Goal: Task Accomplishment & Management: Use online tool/utility

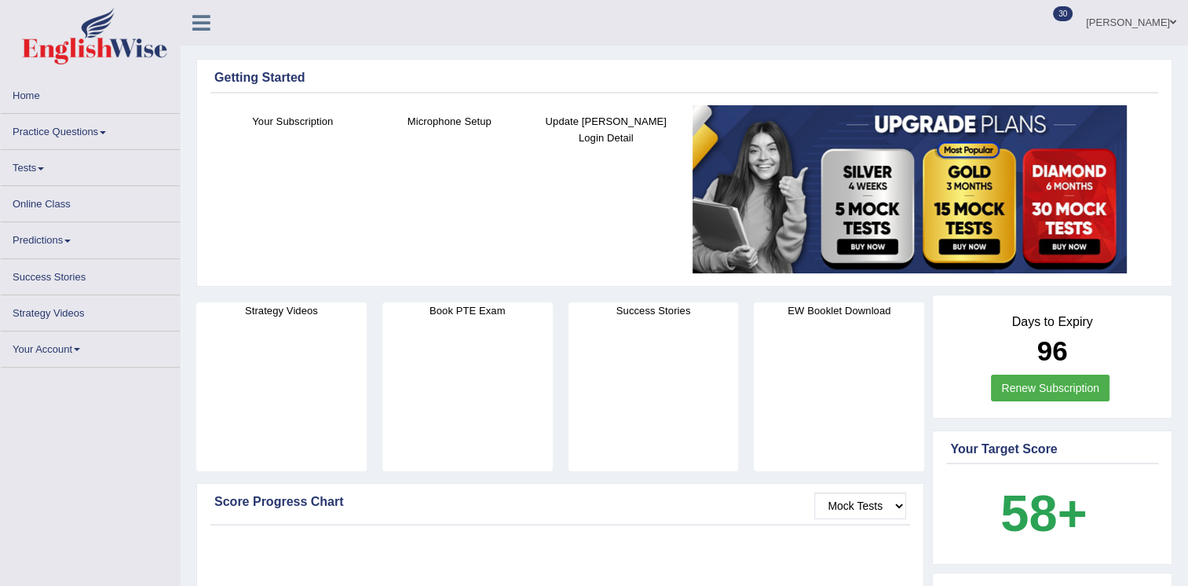
click at [42, 196] on link "Online Class" at bounding box center [90, 201] width 179 height 31
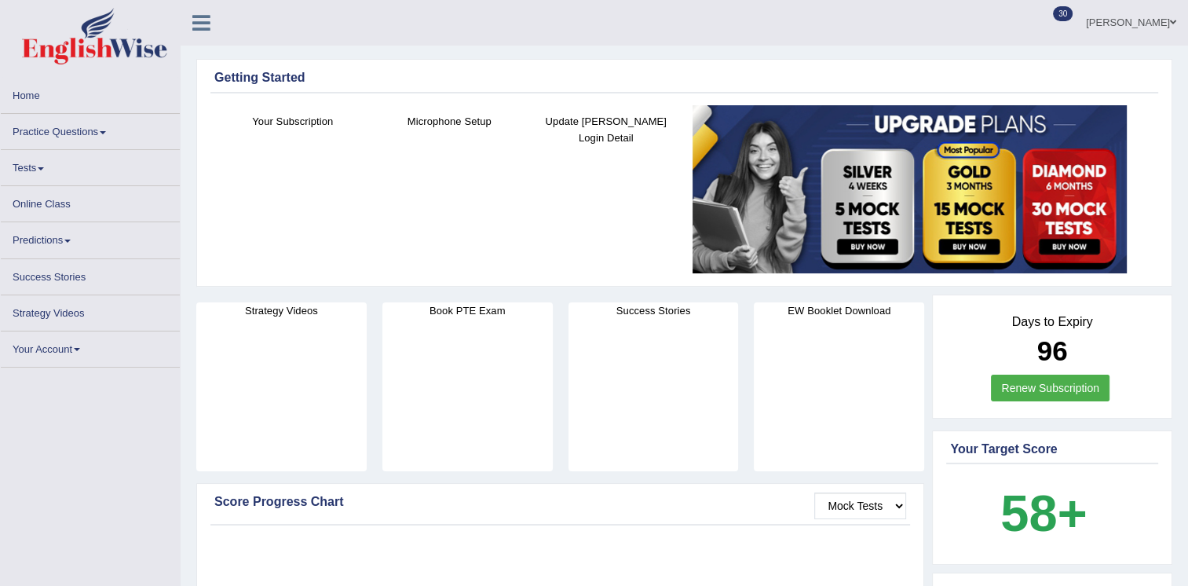
click at [25, 203] on link "Online Class" at bounding box center [90, 201] width 179 height 31
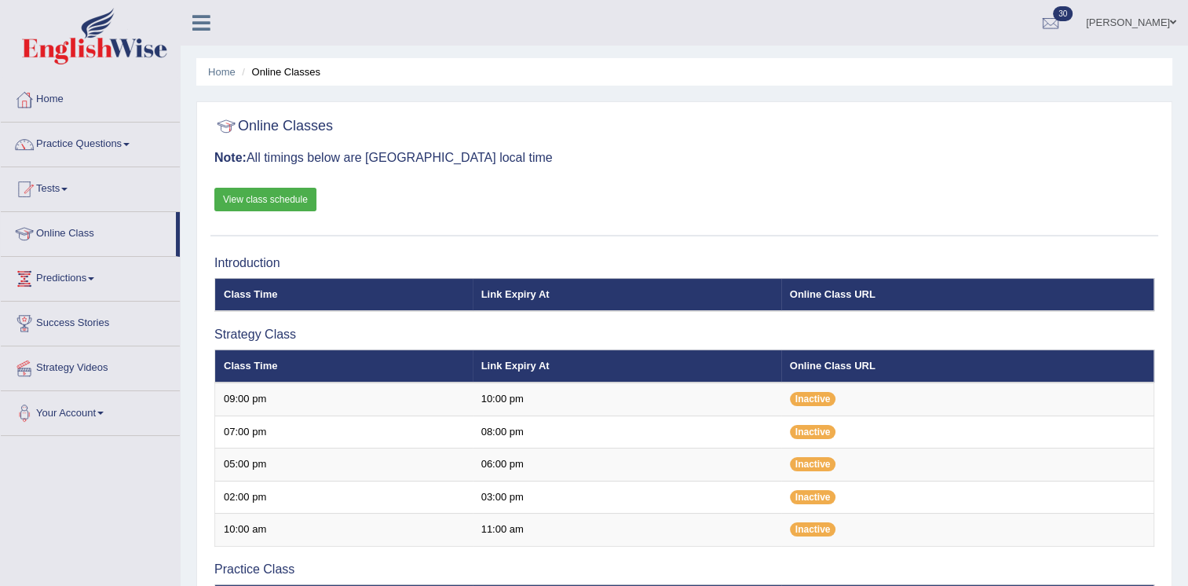
click at [562, 201] on div "Online Classes Note: All timings below are Melbourne local time View class sche…" at bounding box center [684, 173] width 948 height 126
click at [60, 195] on link "Tests" at bounding box center [90, 186] width 179 height 39
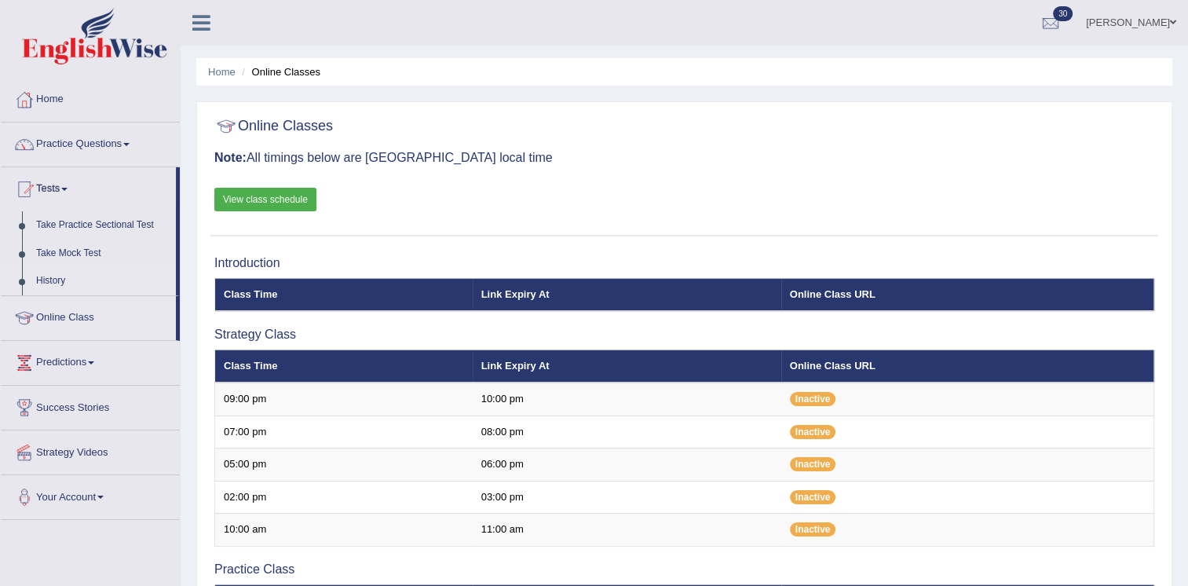
click at [22, 285] on li "History" at bounding box center [88, 281] width 175 height 28
click at [57, 275] on link "History" at bounding box center [102, 281] width 147 height 28
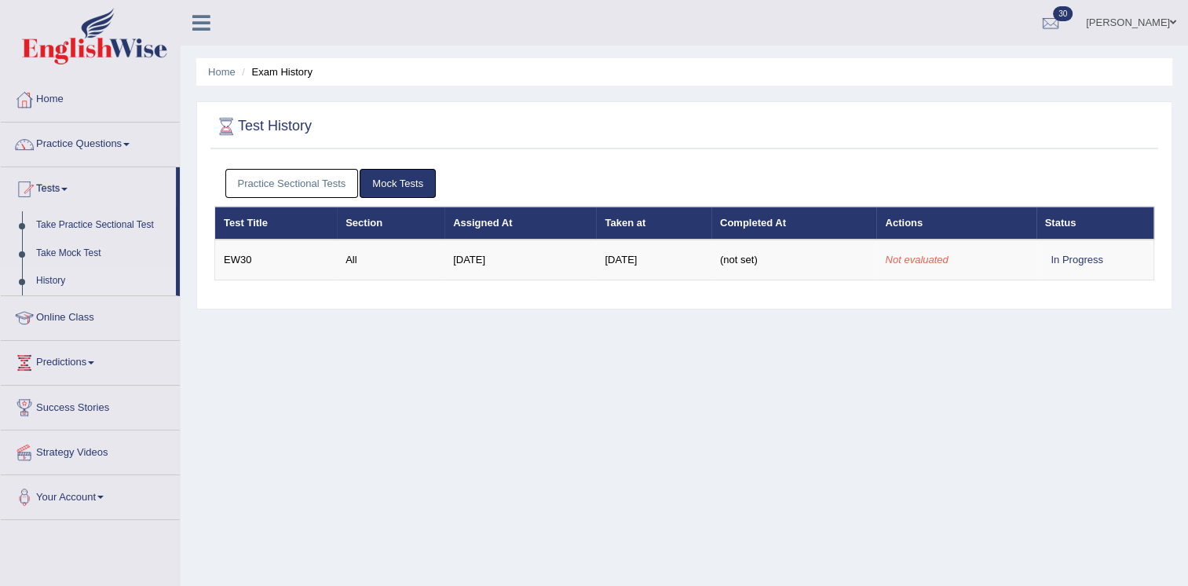
click at [402, 174] on link "Mock Tests" at bounding box center [398, 183] width 76 height 29
click at [78, 255] on link "Take Mock Test" at bounding box center [102, 254] width 147 height 28
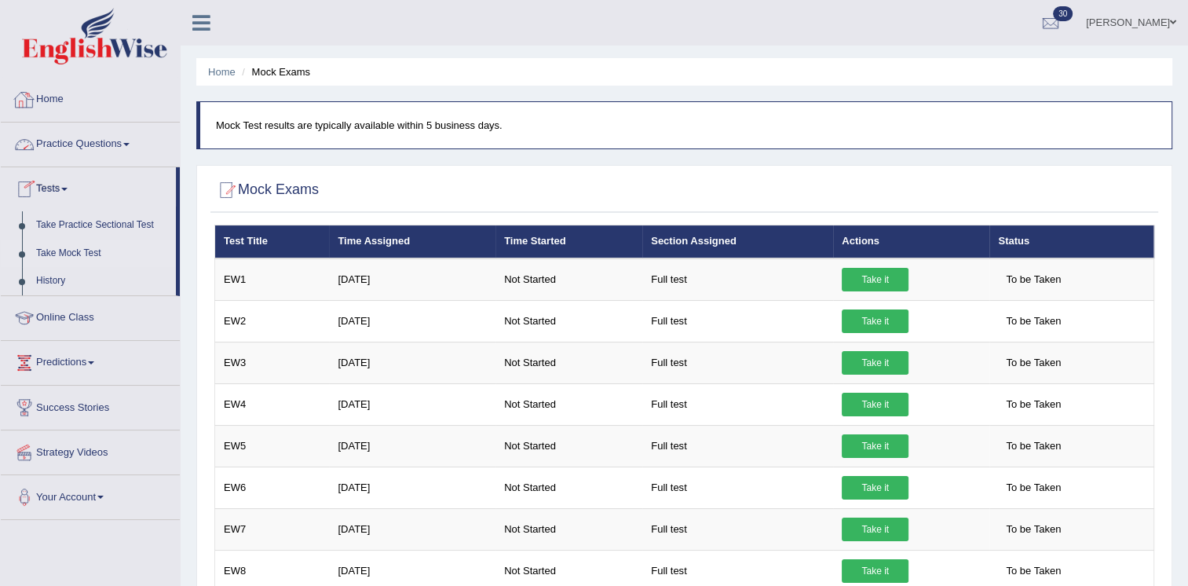
click at [57, 100] on link "Home" at bounding box center [90, 97] width 179 height 39
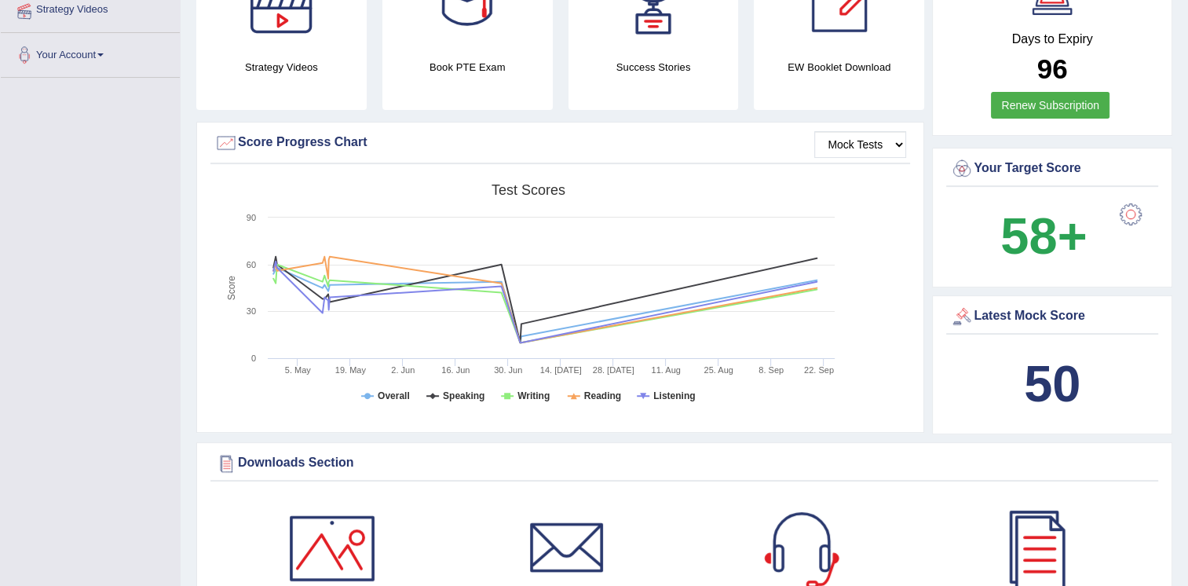
scroll to position [408, 0]
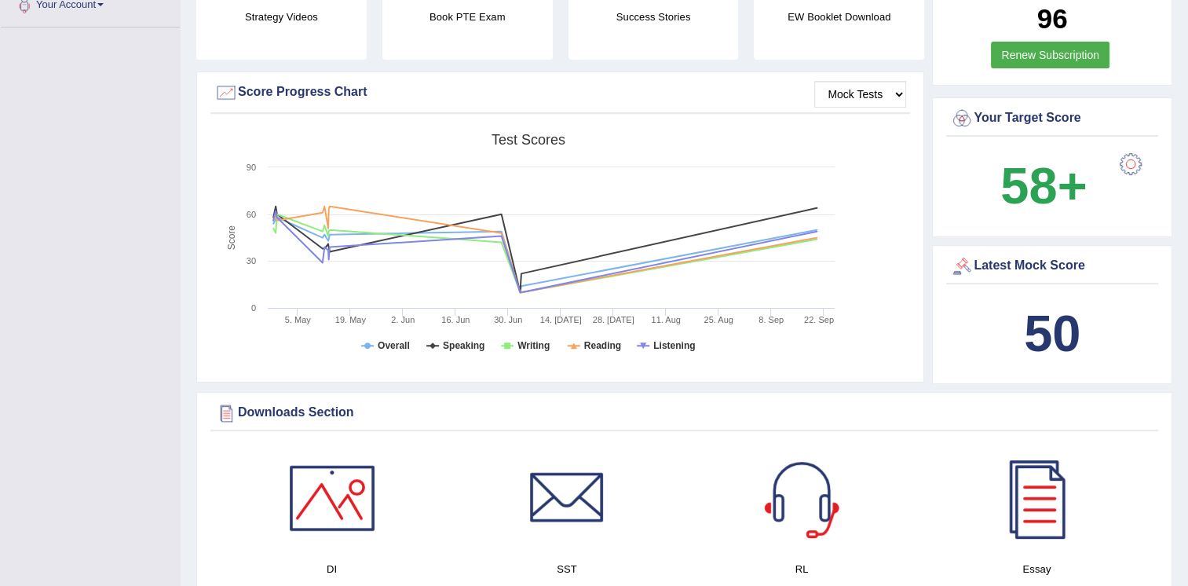
click at [836, 108] on div "Mock Tests Score Progress Chart" at bounding box center [560, 97] width 700 height 34
click at [902, 83] on select "Mock Tests" at bounding box center [860, 94] width 92 height 27
click at [638, 100] on div "Score Progress Chart" at bounding box center [560, 93] width 692 height 24
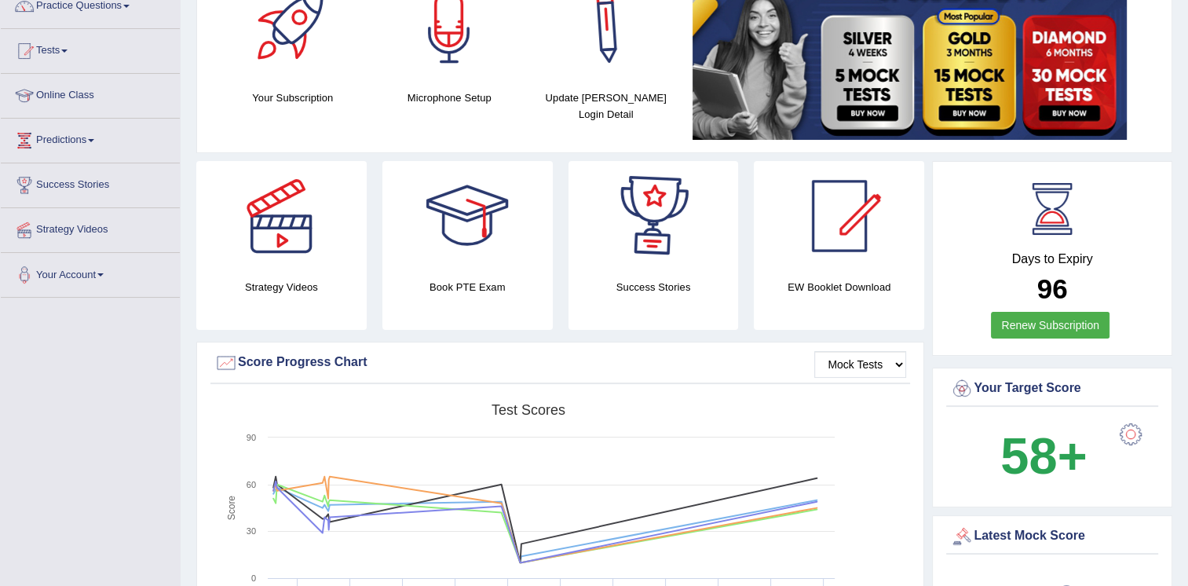
scroll to position [0, 0]
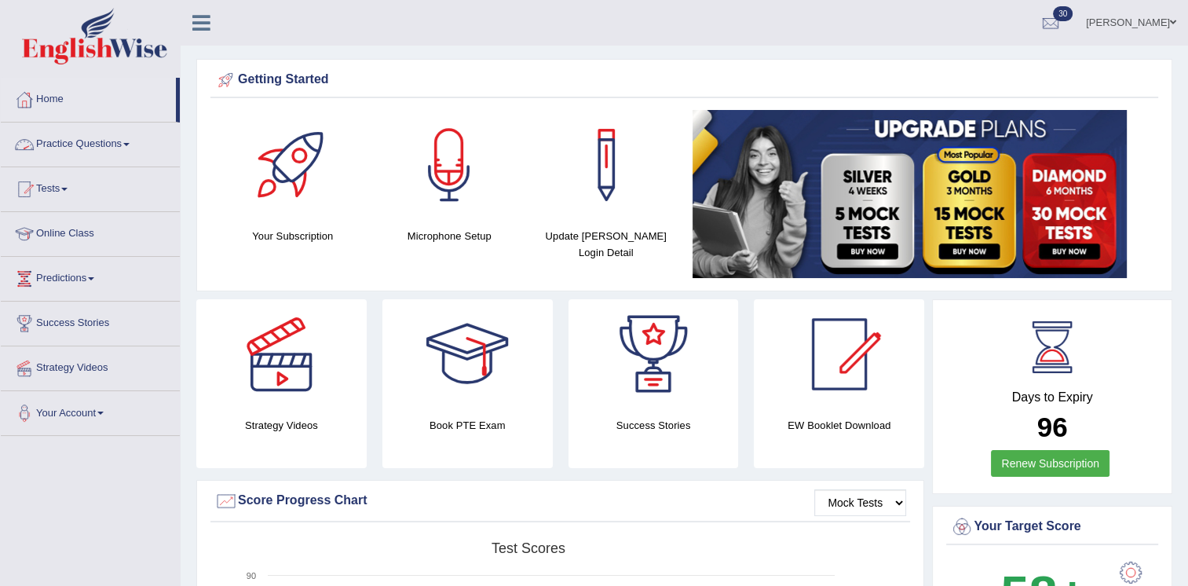
click at [82, 134] on link "Practice Questions" at bounding box center [90, 142] width 179 height 39
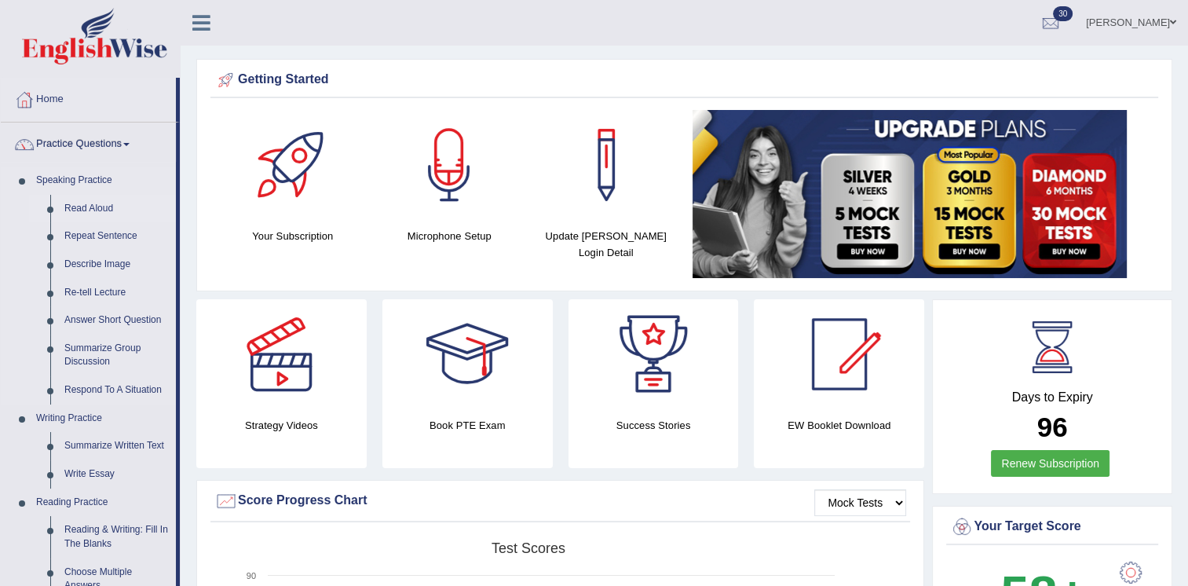
click at [101, 203] on link "Read Aloud" at bounding box center [116, 209] width 119 height 28
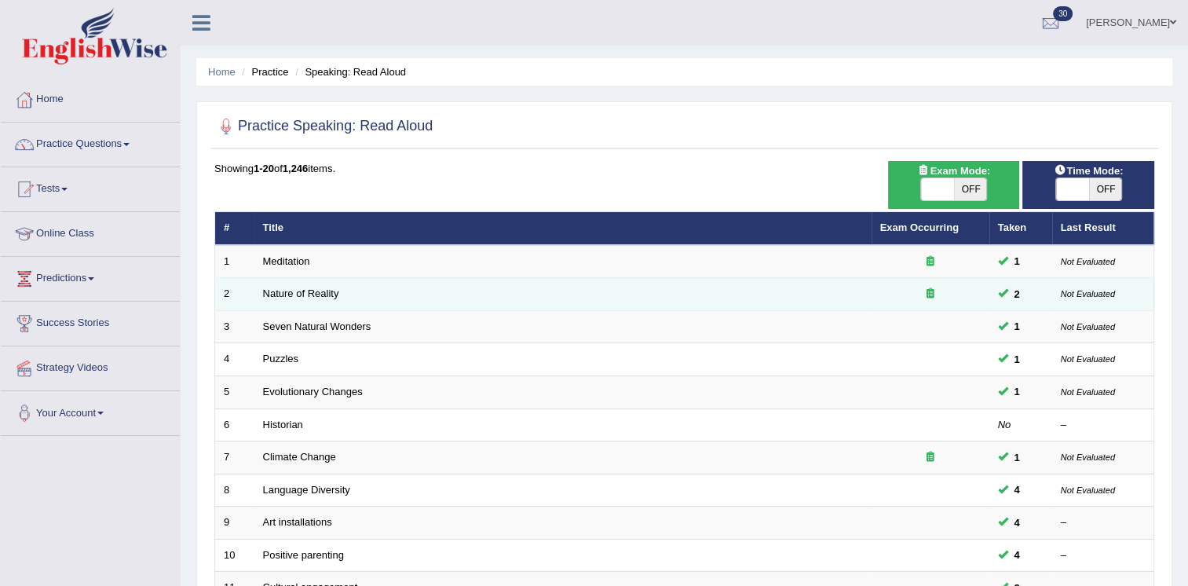
click at [301, 300] on td "Nature of Reality" at bounding box center [562, 294] width 617 height 33
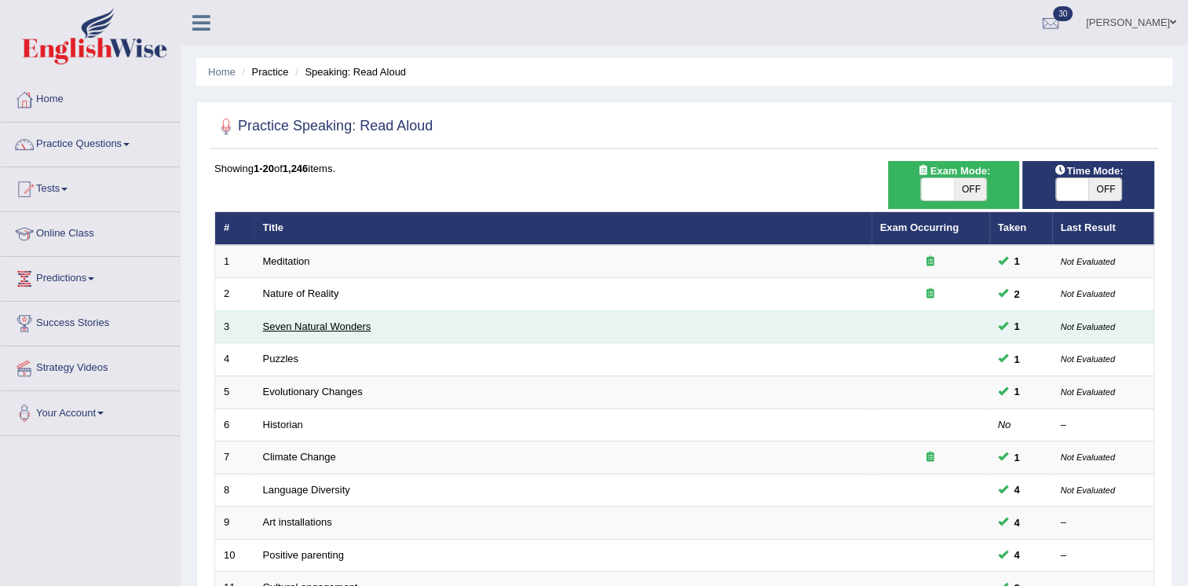
click at [305, 323] on link "Seven Natural Wonders" at bounding box center [317, 326] width 108 height 12
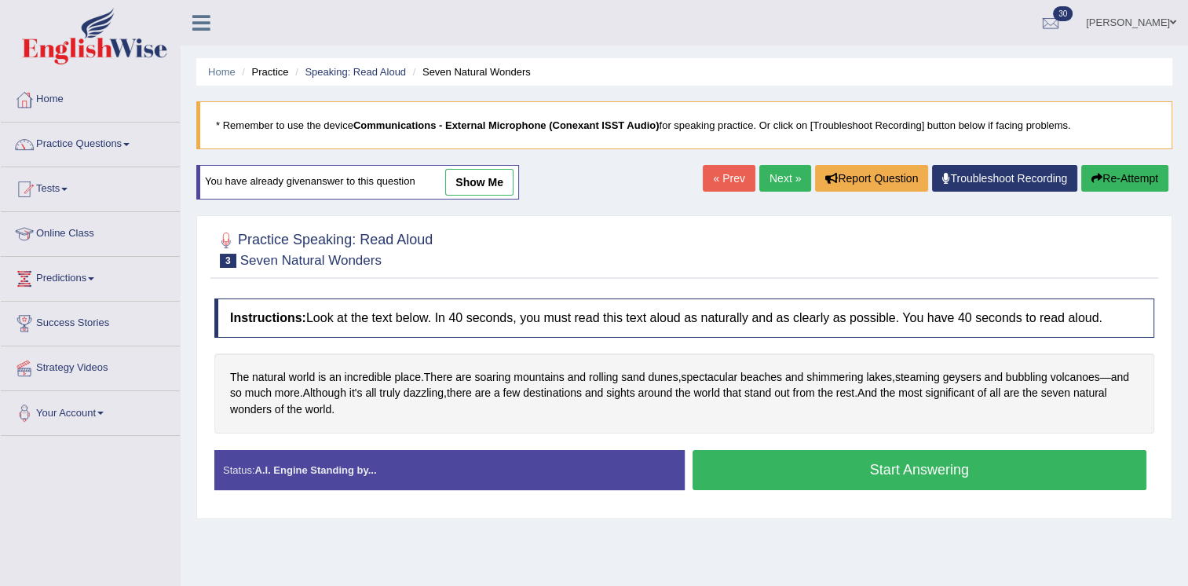
click at [476, 186] on link "show me" at bounding box center [479, 182] width 68 height 27
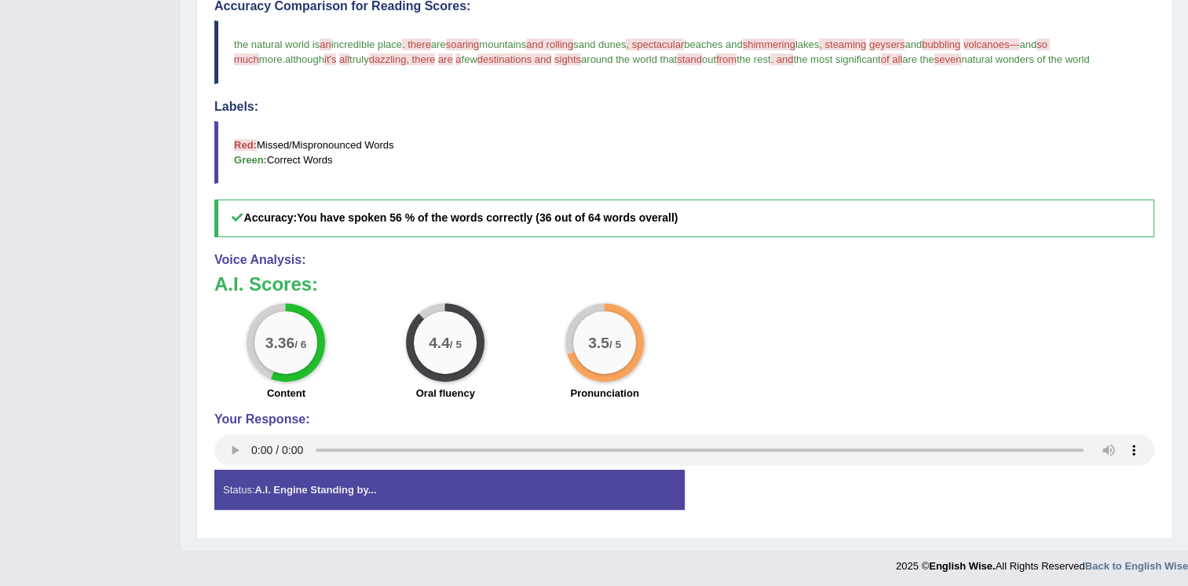
scroll to position [448, 0]
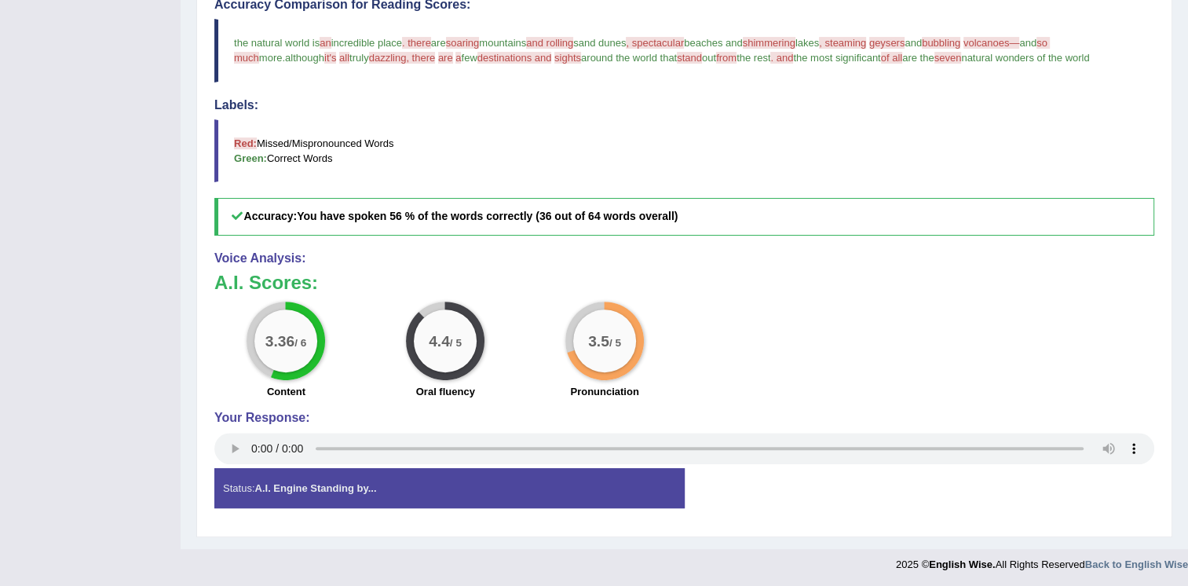
click at [44, 141] on div "Toggle navigation Home Practice Questions Speaking Practice Read Aloud Repeat S…" at bounding box center [594, 66] width 1188 height 1029
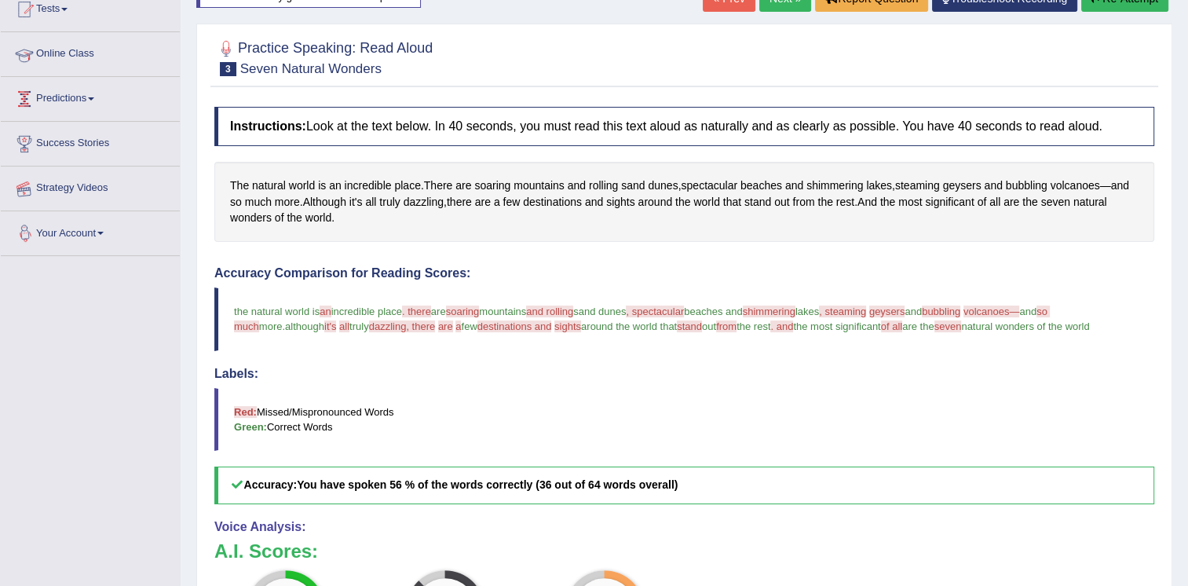
scroll to position [0, 0]
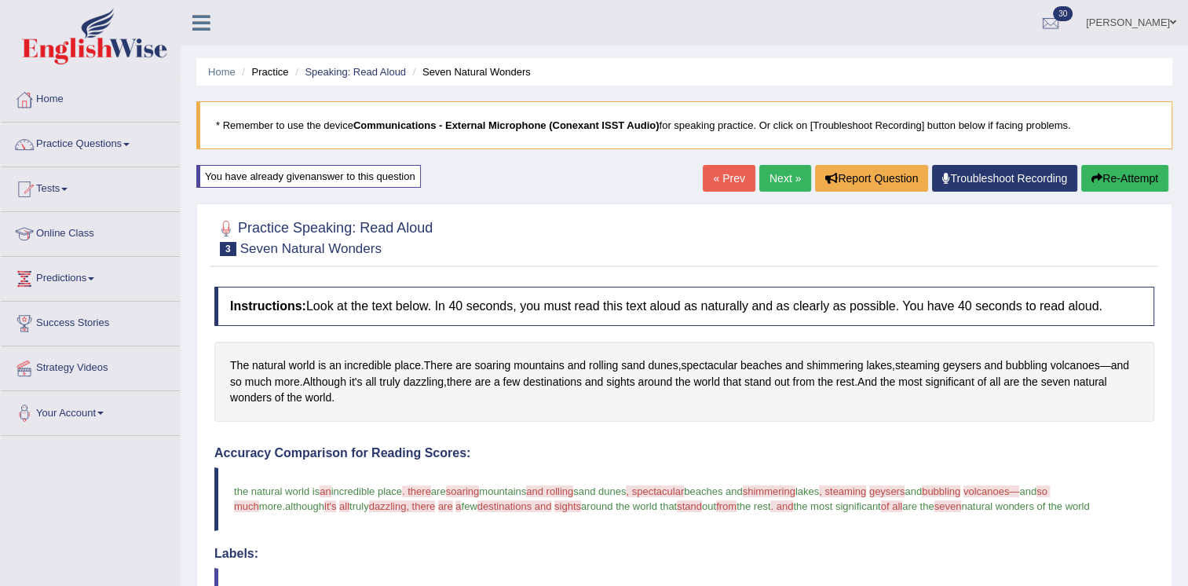
click at [64, 192] on link "Tests" at bounding box center [90, 186] width 179 height 39
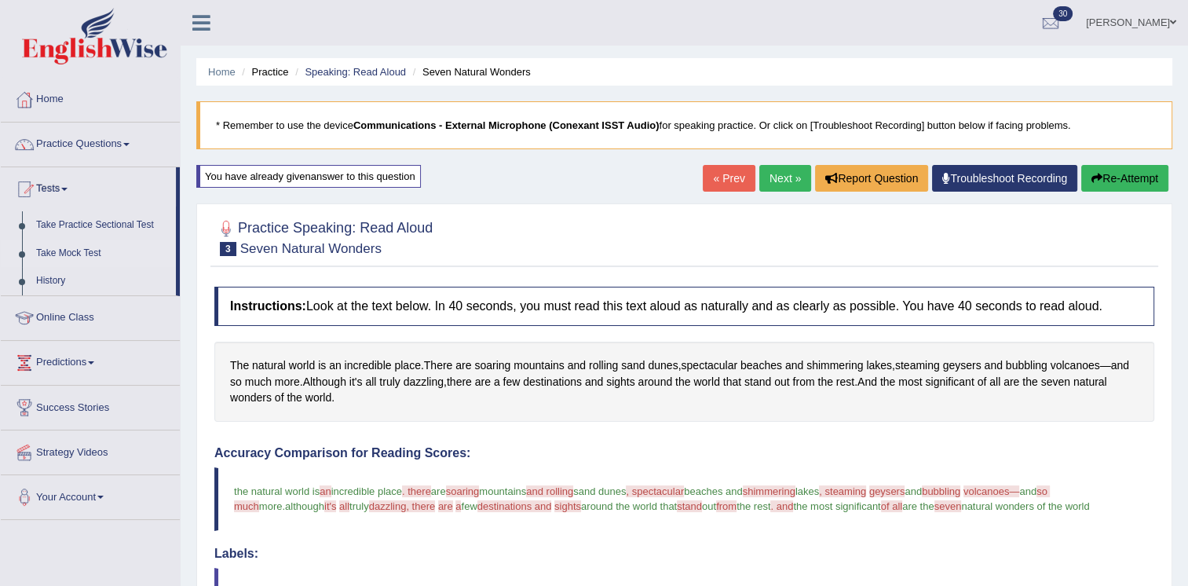
click at [65, 249] on link "Take Mock Test" at bounding box center [102, 254] width 147 height 28
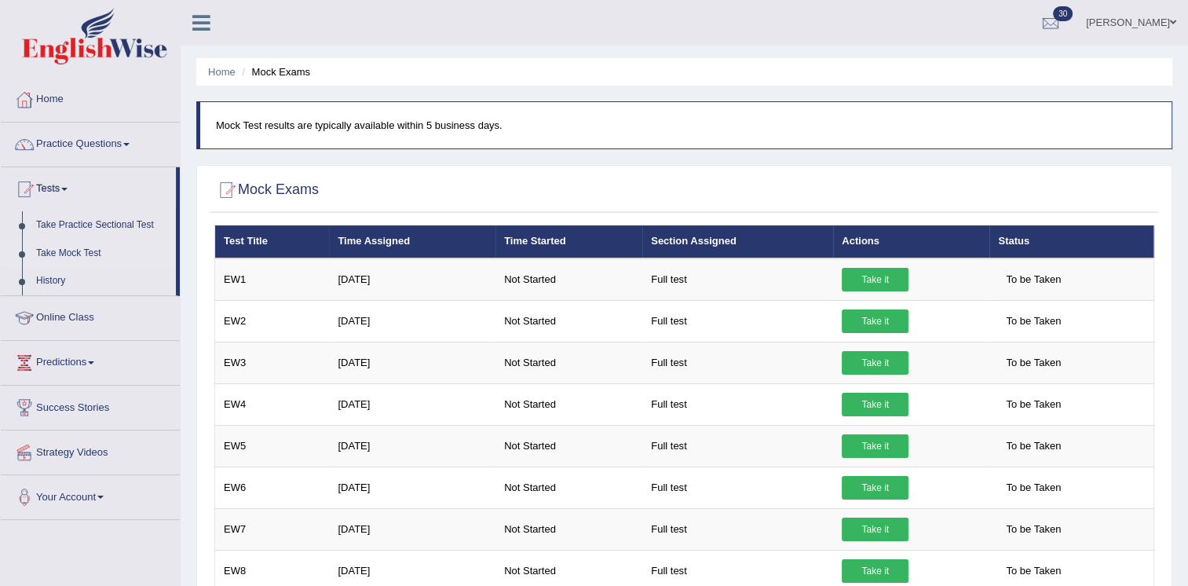
click at [521, 181] on div at bounding box center [684, 190] width 940 height 32
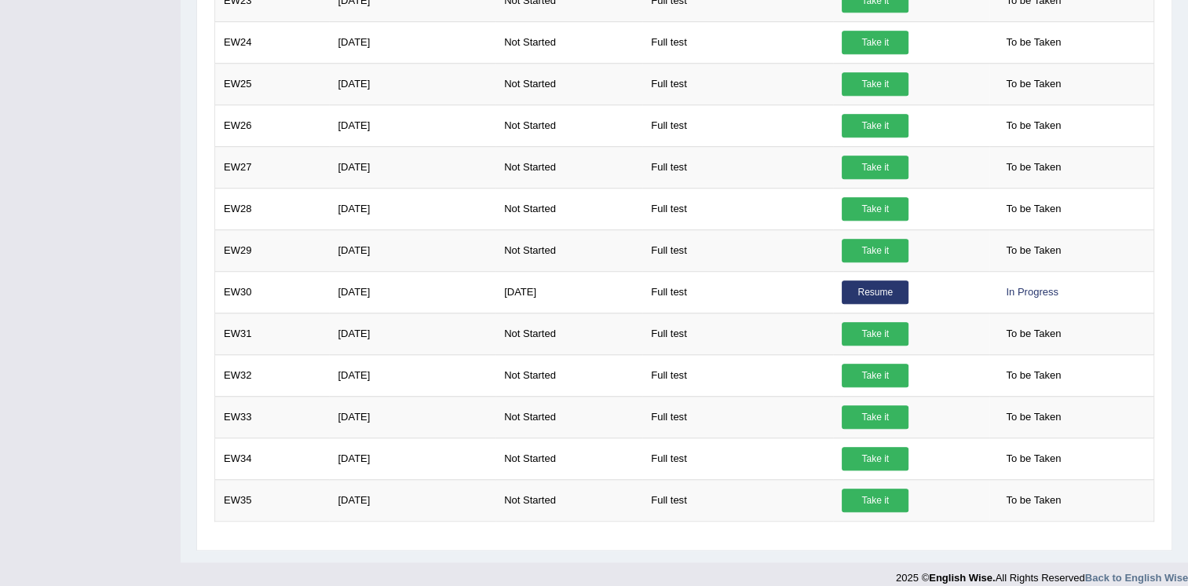
scroll to position [1203, 0]
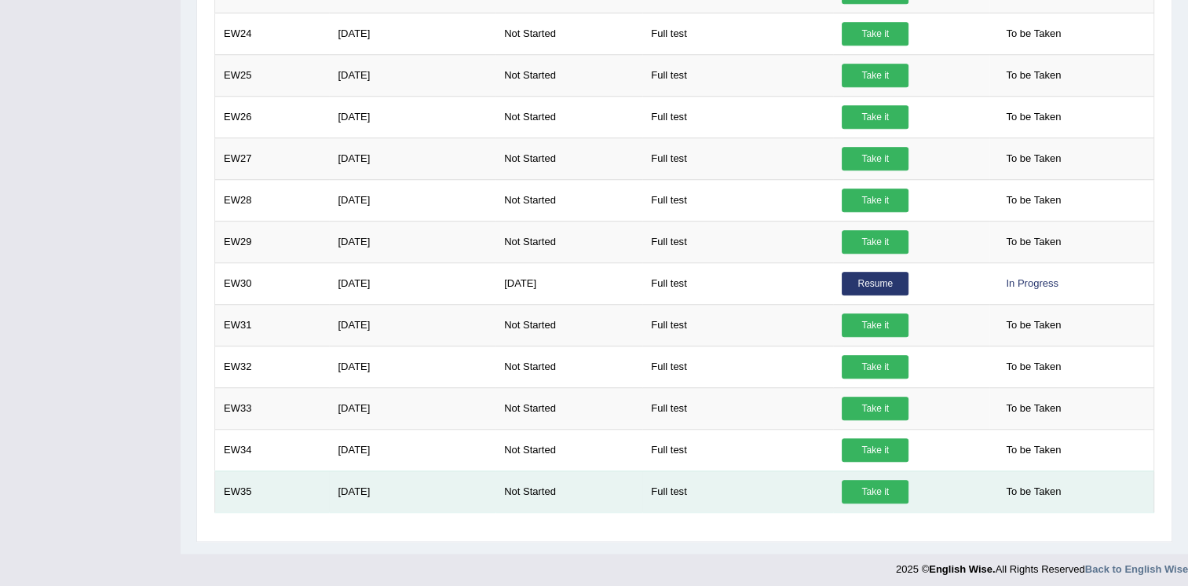
click at [883, 481] on link "Take it" at bounding box center [875, 492] width 67 height 24
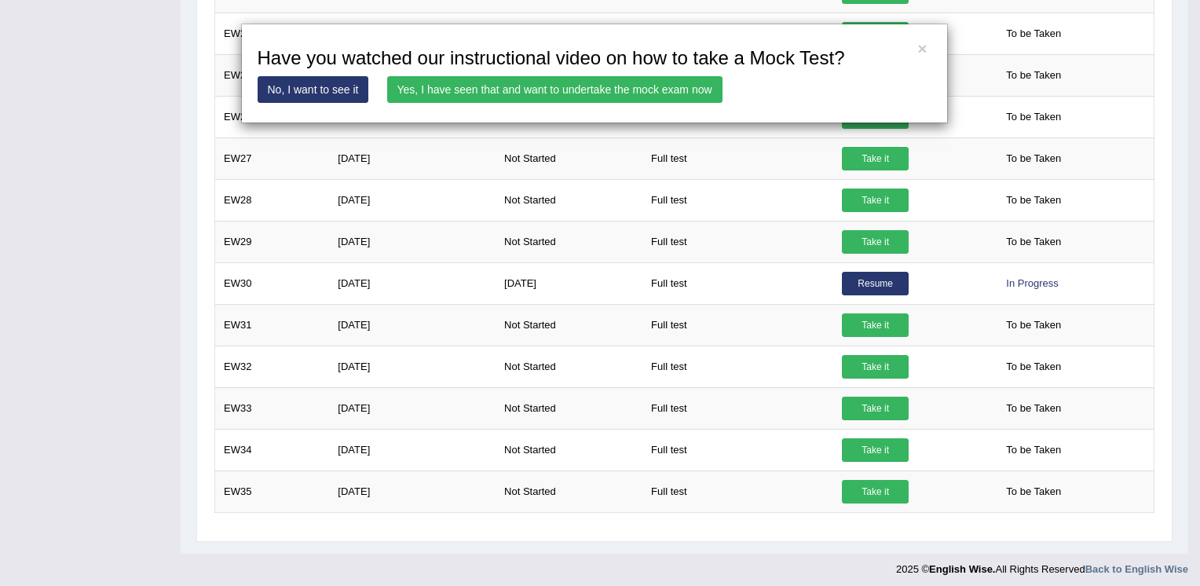
click at [795, 529] on div "× Have you watched our instructional video on how to take a Mock Test? No, I wa…" at bounding box center [600, 293] width 1200 height 586
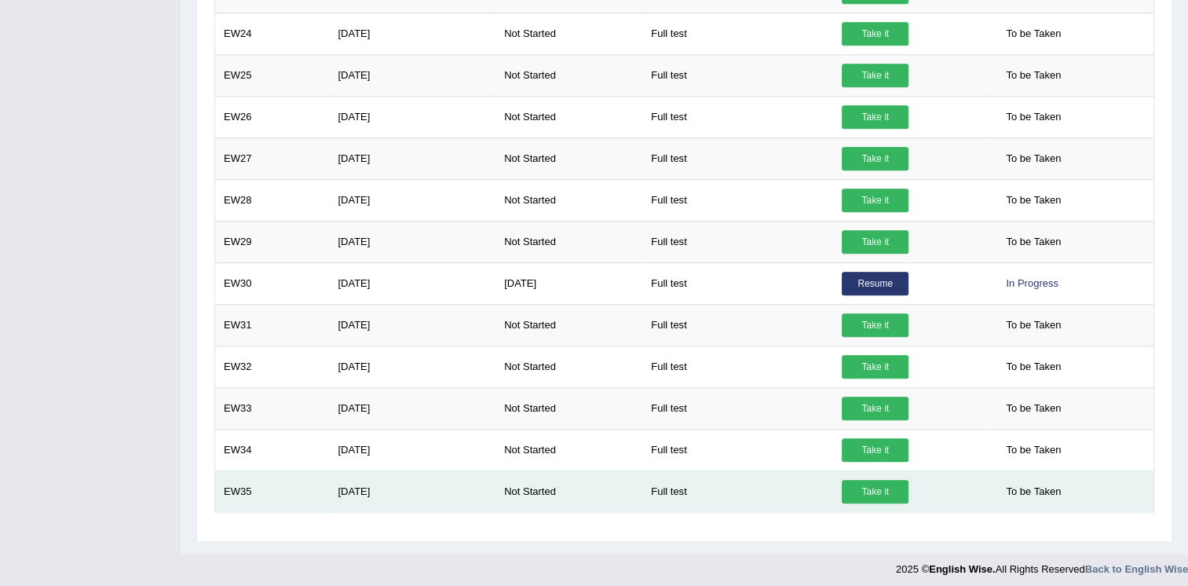
click at [850, 495] on link "Take it" at bounding box center [875, 492] width 67 height 24
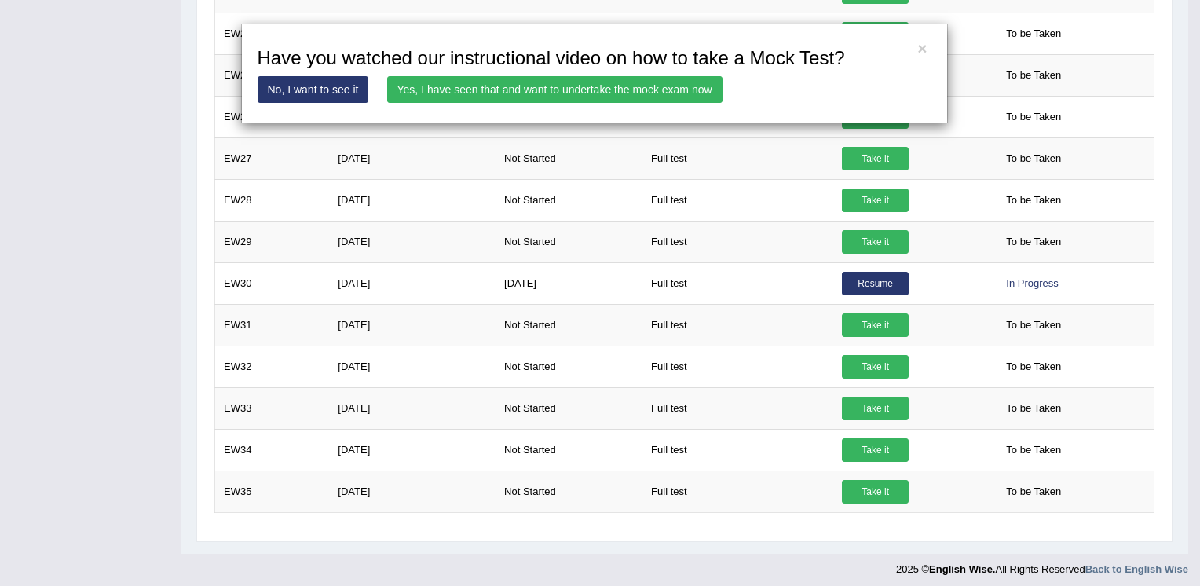
click at [587, 90] on link "Yes, I have seen that and want to undertake the mock exam now" at bounding box center [554, 89] width 335 height 27
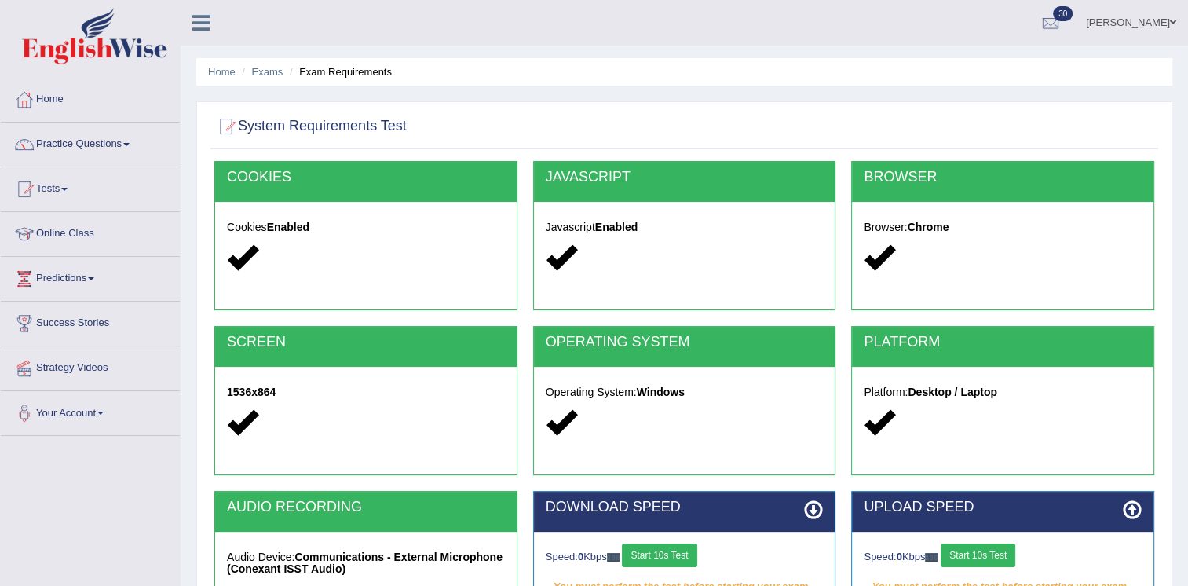
click at [743, 120] on div at bounding box center [684, 127] width 940 height 32
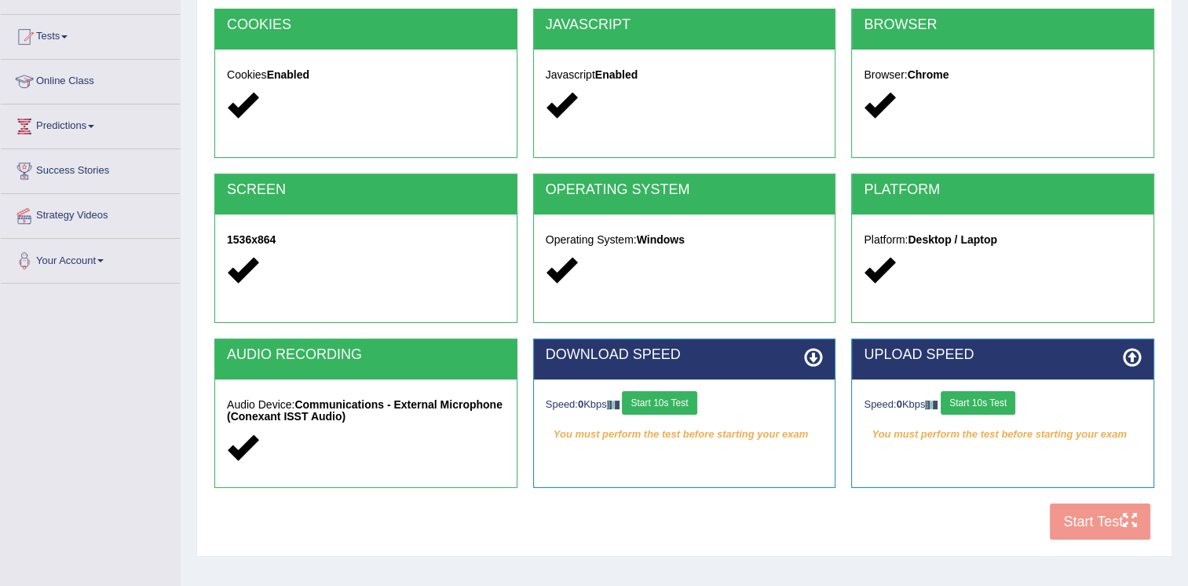
scroll to position [157, 0]
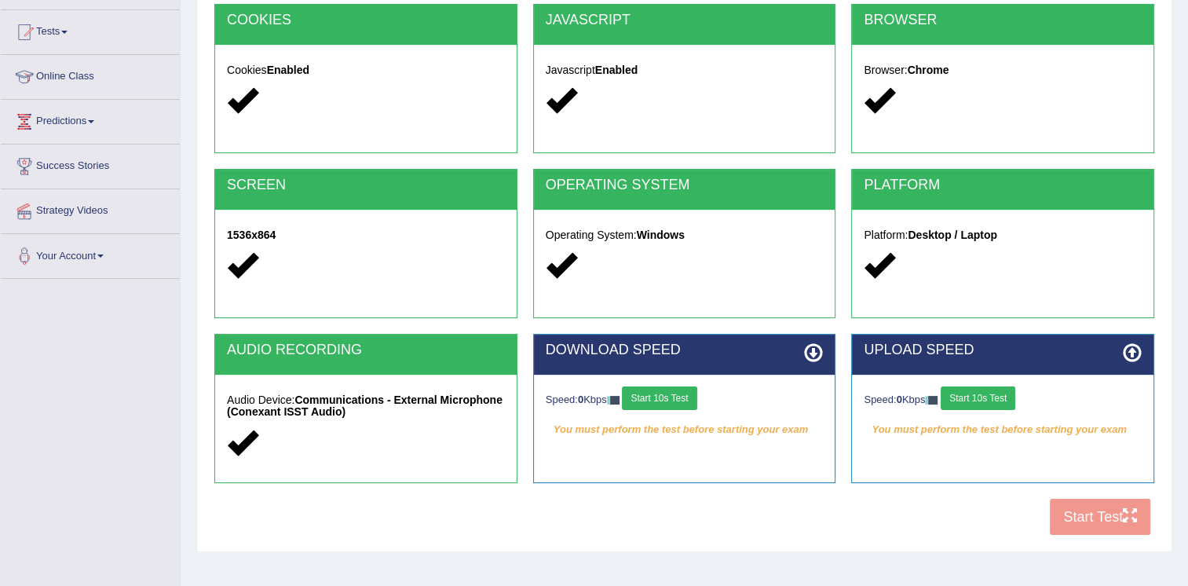
click at [670, 404] on button "Start 10s Test" at bounding box center [659, 398] width 75 height 24
click at [958, 390] on button "Start 10s Test" at bounding box center [978, 398] width 75 height 24
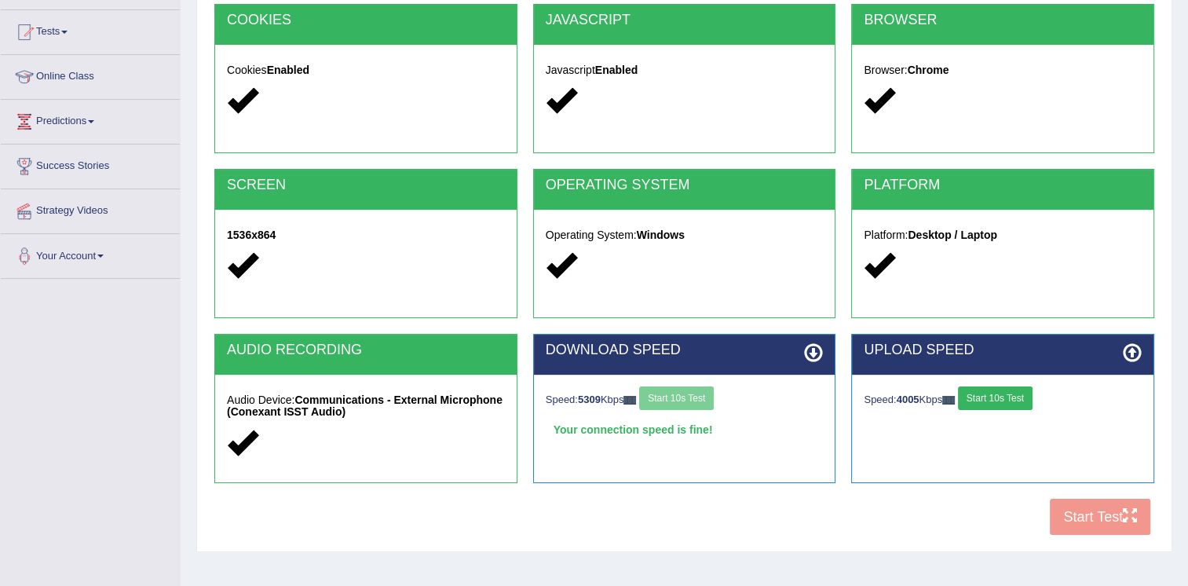
click at [1011, 404] on button "Start 10s Test" at bounding box center [995, 398] width 75 height 24
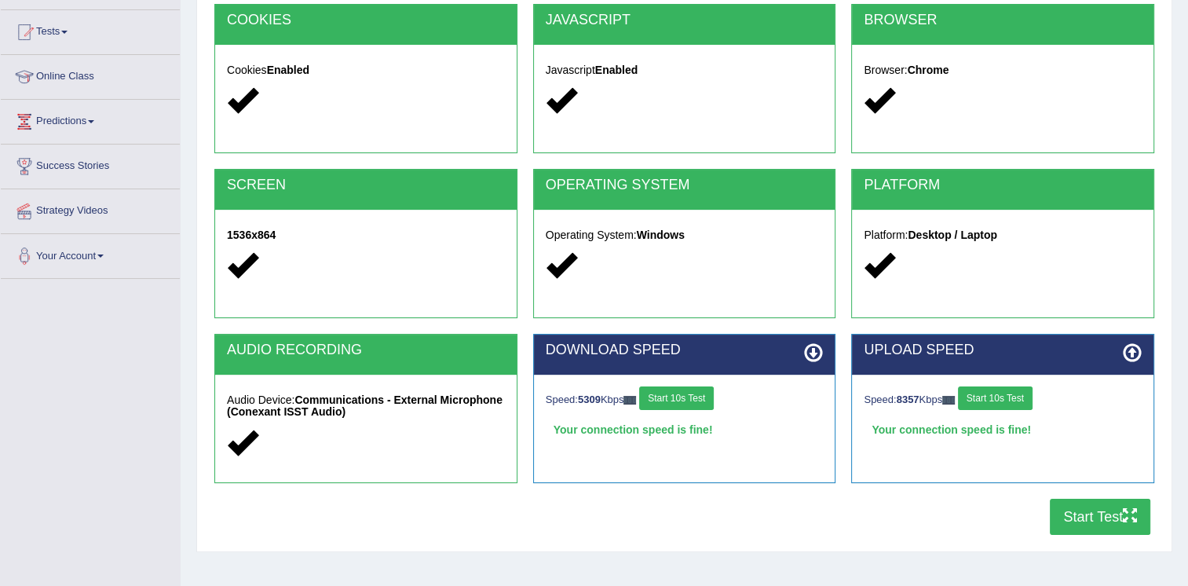
click at [914, 528] on div "COOKIES Cookies Enabled JAVASCRIPT Javascript Enabled BROWSER Browser: Chrome S…" at bounding box center [684, 274] width 948 height 540
click at [1018, 520] on div "COOKIES Cookies Enabled JAVASCRIPT Javascript Enabled BROWSER Browser: Chrome S…" at bounding box center [684, 274] width 948 height 540
click at [1074, 510] on button "Start Test" at bounding box center [1100, 517] width 101 height 36
